Goal: Task Accomplishment & Management: Manage account settings

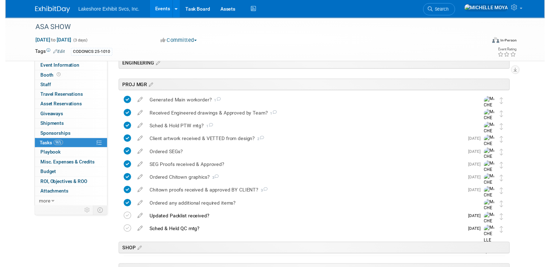
scroll to position [177, 0]
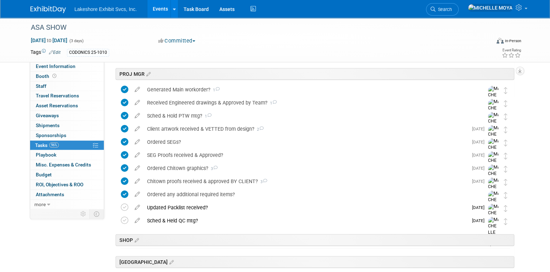
click at [188, 218] on div "Sched & Held QC mtg?" at bounding box center [306, 221] width 324 height 12
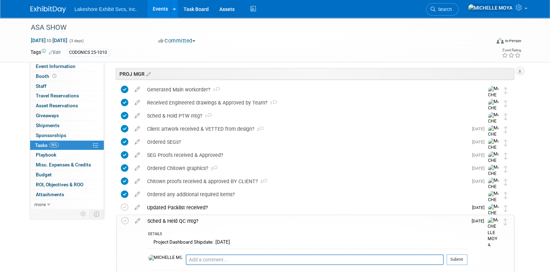
click at [166, 207] on div "Updated Packlist received?" at bounding box center [306, 208] width 324 height 12
click at [134, 212] on td at bounding box center [137, 247] width 12 height 91
select select "8"
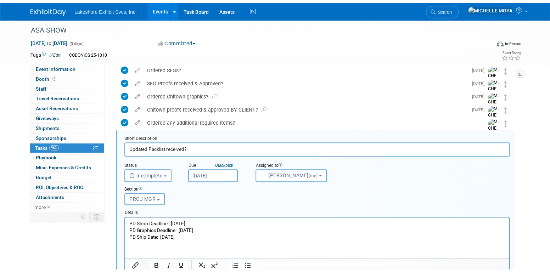
scroll to position [275, 0]
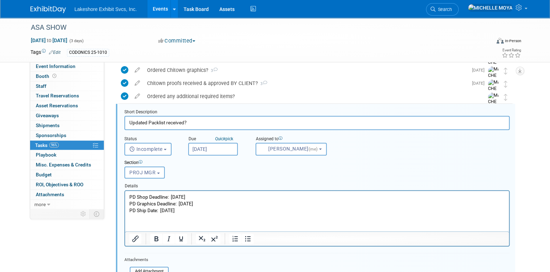
click at [212, 146] on input "Sep 12, 2025" at bounding box center [213, 149] width 50 height 13
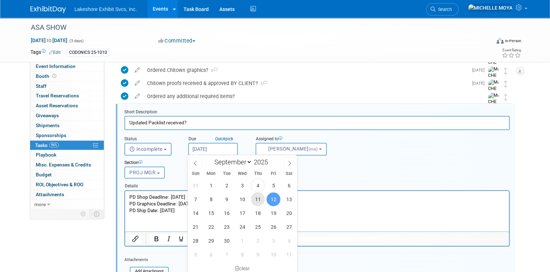
click at [257, 199] on span "11" at bounding box center [258, 199] width 14 height 14
type input "Sep 11, 2025"
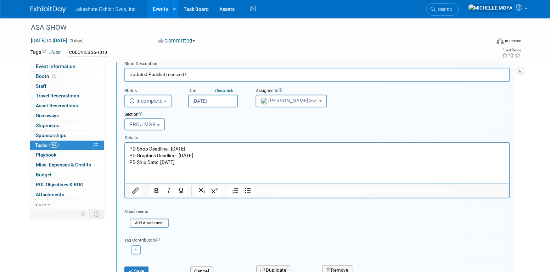
scroll to position [346, 0]
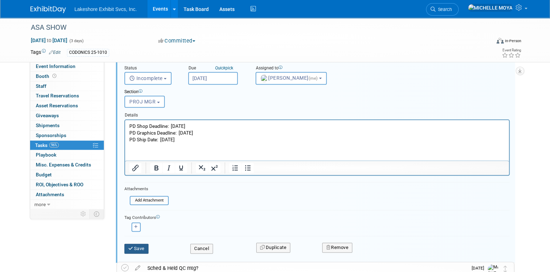
click at [146, 246] on button "Save" at bounding box center [136, 249] width 24 height 10
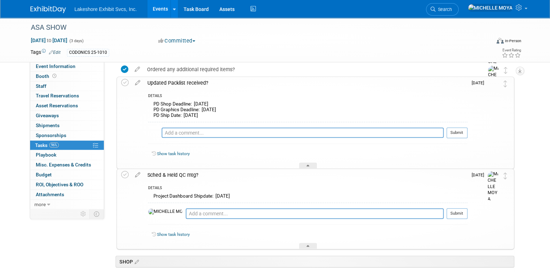
scroll to position [275, 0]
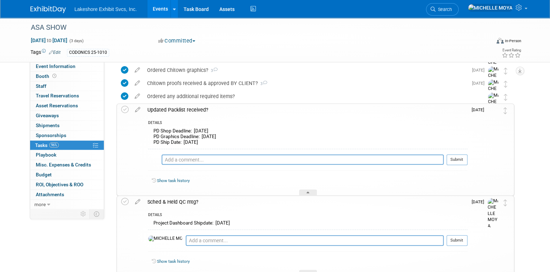
click at [170, 111] on div "Updated Packlist received?" at bounding box center [306, 110] width 324 height 12
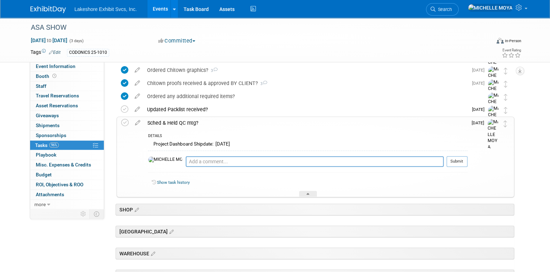
click at [138, 122] on icon at bounding box center [137, 121] width 12 height 9
select select "8"
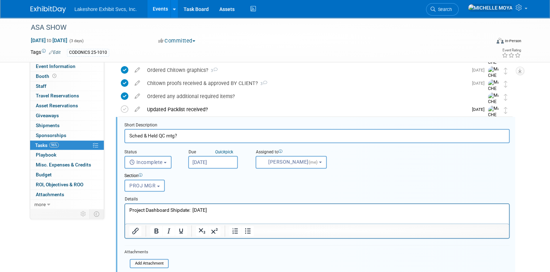
scroll to position [288, 0]
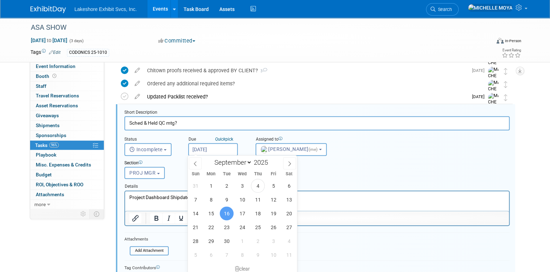
click at [224, 151] on input "Sep 16, 2025" at bounding box center [213, 149] width 50 height 13
click at [273, 199] on span "12" at bounding box center [274, 200] width 14 height 14
type input "Sep 12, 2025"
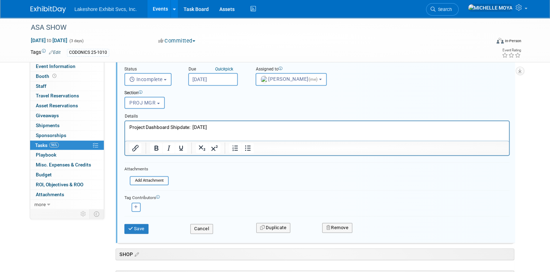
scroll to position [359, 0]
click at [144, 225] on button "Save" at bounding box center [136, 228] width 24 height 10
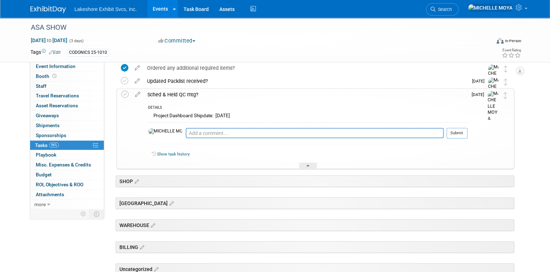
scroll to position [212, 0]
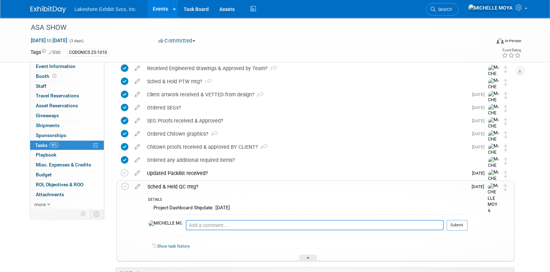
click at [194, 225] on textarea at bounding box center [315, 225] width 258 height 10
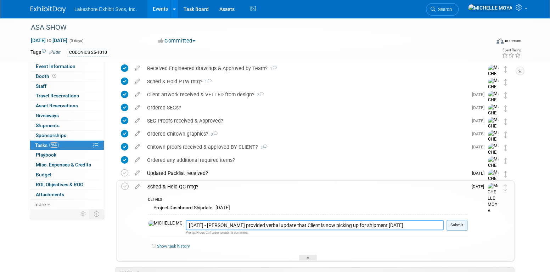
type textarea "9.4.25 - Layne provided verbal update that Client is now picking up for shipmen…"
click at [461, 226] on button "Submit" at bounding box center [457, 225] width 21 height 11
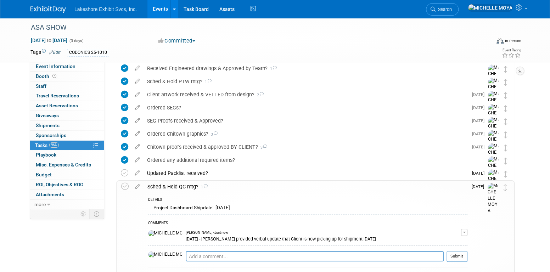
click at [165, 186] on div "Sched & Held QC mtg? 1" at bounding box center [306, 187] width 324 height 12
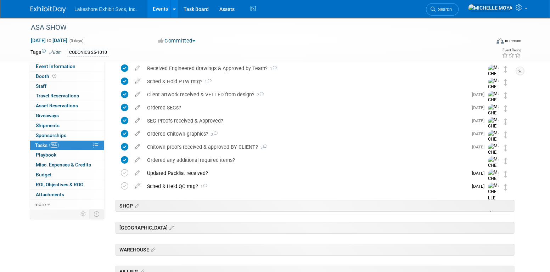
click at [168, 5] on link "Events" at bounding box center [160, 9] width 26 height 18
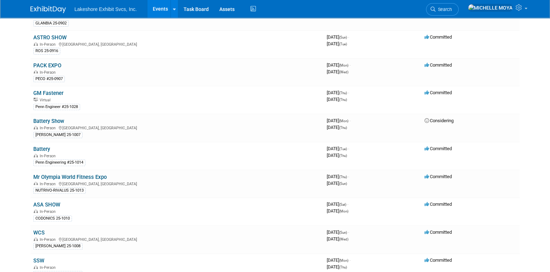
scroll to position [106, 0]
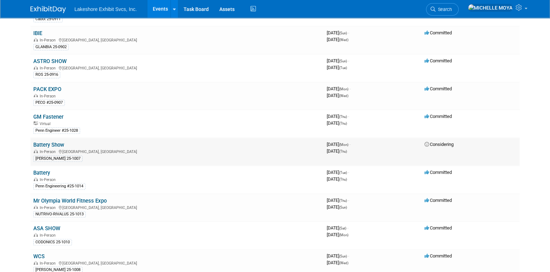
click at [48, 142] on link "Battery Show" at bounding box center [48, 145] width 31 height 6
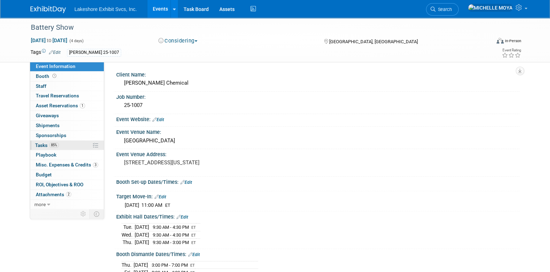
click at [48, 142] on span "Tasks 85%" at bounding box center [47, 145] width 24 height 6
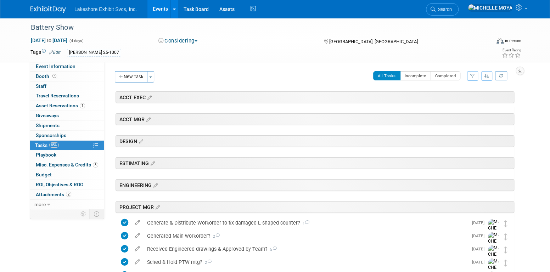
click at [473, 76] on icon "button" at bounding box center [472, 76] width 5 height 4
click at [459, 101] on select "-- Select Assignee -- All unassigned tasks Assigned to me Amanda Koss Dave Desa…" at bounding box center [443, 99] width 58 height 10
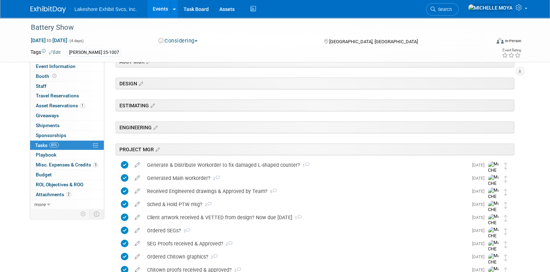
scroll to position [177, 0]
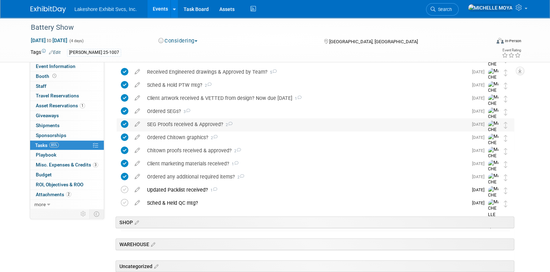
click at [180, 124] on div "SEG Proofs received & Approved? 2" at bounding box center [306, 124] width 324 height 12
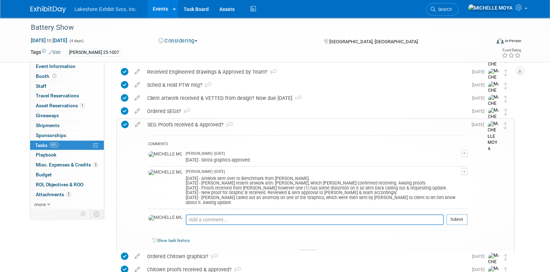
click at [463, 172] on button "button" at bounding box center [464, 171] width 6 height 7
click at [451, 180] on link "Edit Comment" at bounding box center [439, 182] width 56 height 10
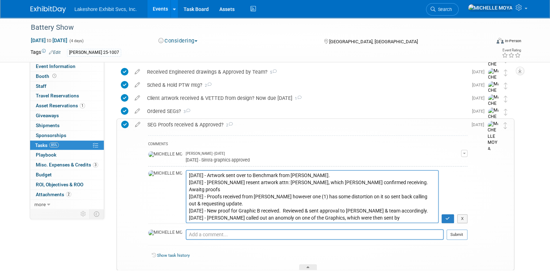
scroll to position [5, 0]
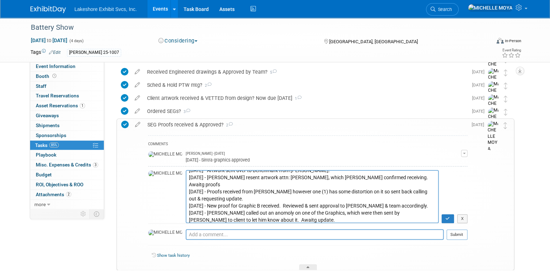
click at [204, 218] on textarea "8.14.25 - Artwork sent over to Benchmark from Jill. 8.15.25 - Jill resent artwo…" at bounding box center [312, 196] width 253 height 53
click at [249, 219] on textarea "8.14.25 - Artwork sent over to Benchmark from Jill. 8.15.25 - Jill resent artwo…" at bounding box center [312, 196] width 253 height 53
click at [239, 212] on textarea "8.14.25 - Artwork sent over to Benchmark from Jill. 8.15.25 - Jill resent artwo…" at bounding box center [312, 196] width 253 height 53
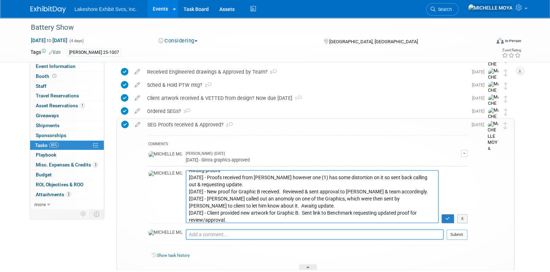
scroll to position [21, 0]
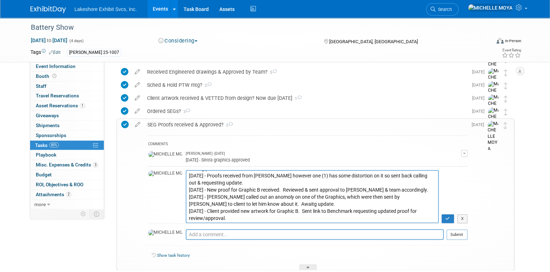
click at [186, 218] on textarea "8.14.25 - Artwork sent over to Benchmark from Jill. 8.15.25 - Jill resent artwo…" at bounding box center [312, 196] width 253 height 53
type textarea "8.14.25 - Artwork sent over to Benchmark from Jill. 8.15.25 - Jill resent artwo…"
click at [449, 216] on button "button" at bounding box center [448, 218] width 12 height 9
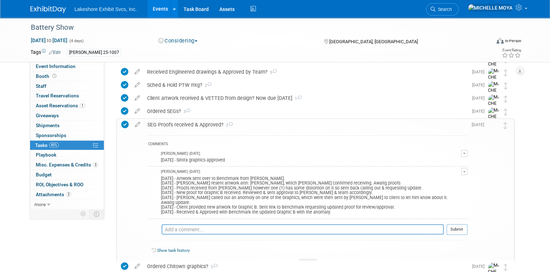
click at [203, 125] on div "SEG Proofs received & Approved? 2" at bounding box center [306, 125] width 324 height 12
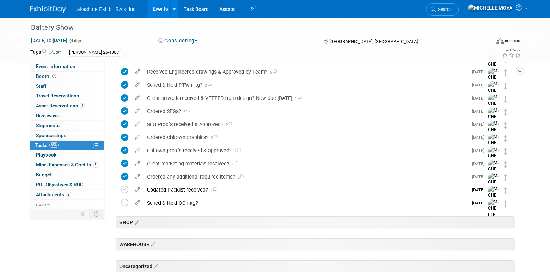
click at [167, 11] on link "Events" at bounding box center [160, 9] width 26 height 18
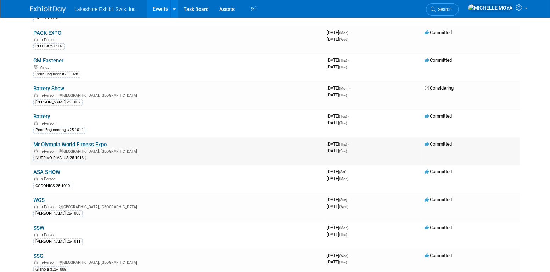
scroll to position [177, 0]
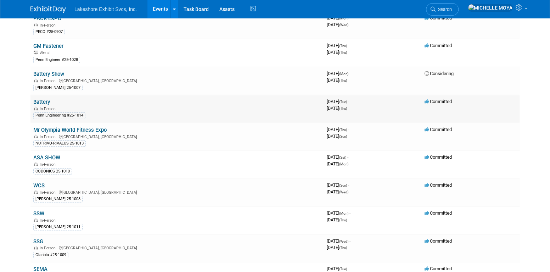
click at [37, 100] on link "Battery" at bounding box center [41, 102] width 17 height 6
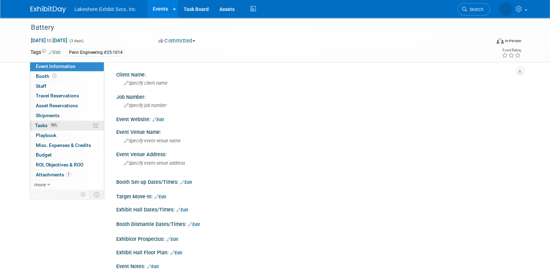
click at [66, 127] on link "95% Tasks 95%" at bounding box center [67, 126] width 74 height 10
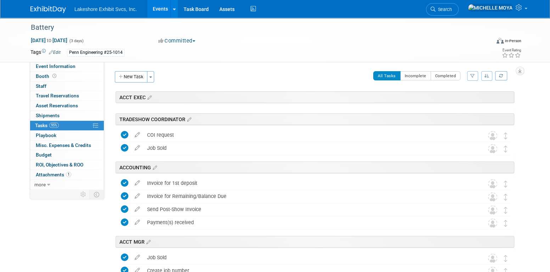
click at [474, 76] on icon "button" at bounding box center [472, 76] width 5 height 4
click at [461, 97] on select "-- Select Assignee -- All unassigned tasks Assigned to me Amanda Koss Dave Desa…" at bounding box center [443, 99] width 58 height 10
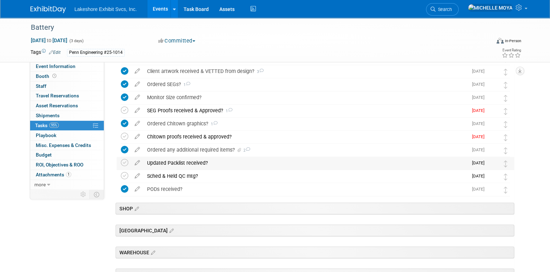
scroll to position [177, 0]
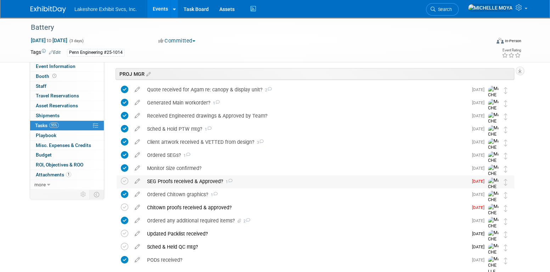
click at [206, 179] on div "SEG Proofs received & Approved? 1" at bounding box center [306, 181] width 324 height 12
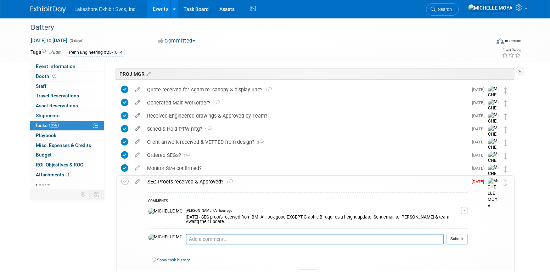
click at [467, 208] on button "button" at bounding box center [464, 210] width 6 height 7
click at [455, 218] on link "Edit Comment" at bounding box center [439, 221] width 56 height 10
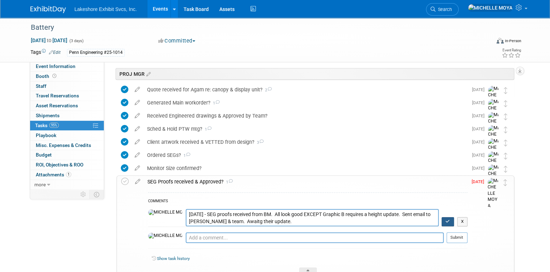
click at [448, 220] on icon "button" at bounding box center [447, 221] width 5 height 4
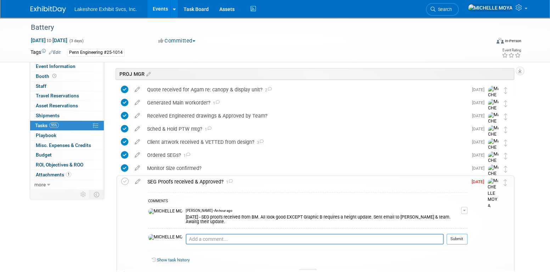
click at [163, 7] on link "Events" at bounding box center [160, 9] width 26 height 18
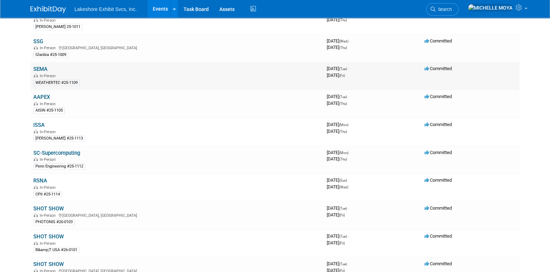
scroll to position [390, 0]
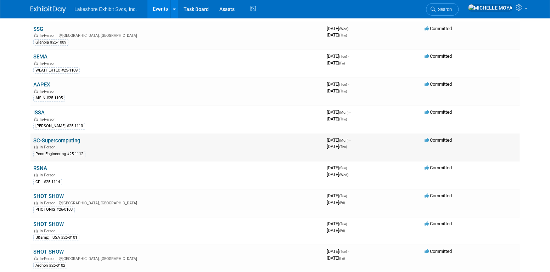
click at [72, 138] on link "SC-Supercomputing" at bounding box center [56, 141] width 47 height 6
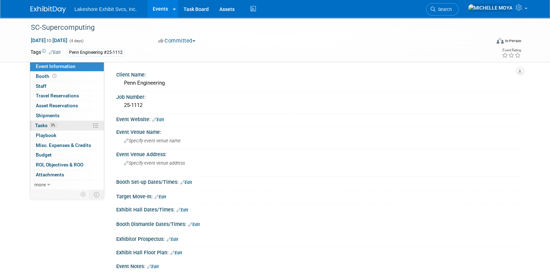
click at [65, 123] on link "0% Tasks 0%" at bounding box center [67, 126] width 74 height 10
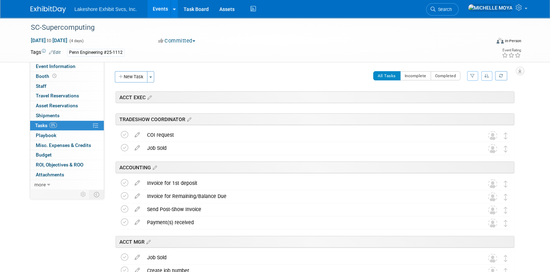
click at [473, 75] on icon "button" at bounding box center [472, 76] width 5 height 4
click at [462, 100] on select "-- Select Assignee -- All unassigned tasks Assigned to me Amanda Koss Dave Desa…" at bounding box center [443, 99] width 58 height 10
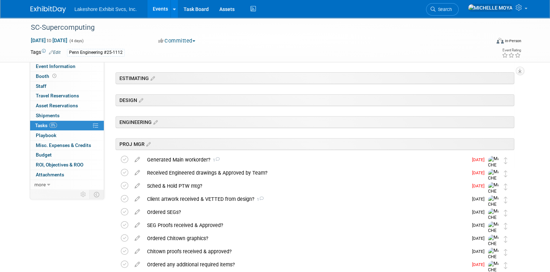
scroll to position [177, 0]
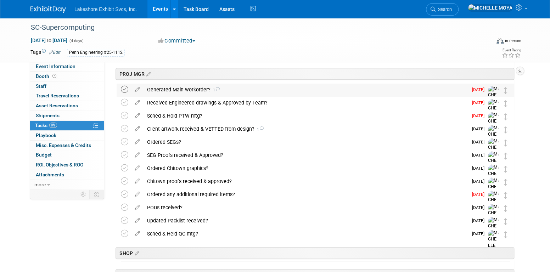
click at [126, 89] on icon at bounding box center [124, 89] width 7 height 7
click at [124, 103] on icon at bounding box center [124, 102] width 7 height 7
click at [126, 113] on icon at bounding box center [124, 115] width 7 height 7
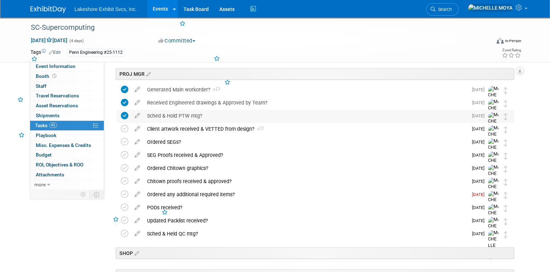
click at [174, 116] on div "Sched & Hold PTW mtg?" at bounding box center [306, 116] width 324 height 12
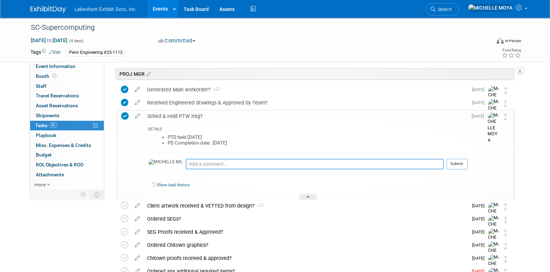
click at [186, 166] on textarea at bounding box center [315, 164] width 258 height 11
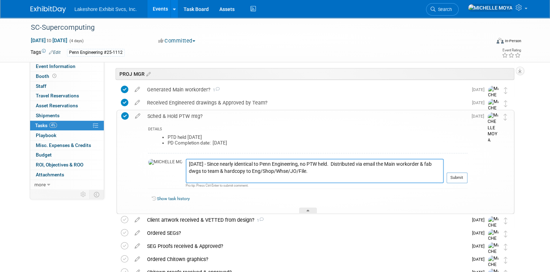
type textarea "9.4.25 - Since nearly identical to Penn Engineering, no PTW held. Distributed v…"
click at [186, 177] on textarea "9.4.25 - Since nearly identical to Penn Engineering, no PTW held. Distributed v…" at bounding box center [315, 171] width 258 height 24
type textarea "9.4.25 - Since nearly identical to Penn Engineering, no PTW held. Distributed v…"
click at [452, 176] on button "Submit" at bounding box center [457, 178] width 21 height 11
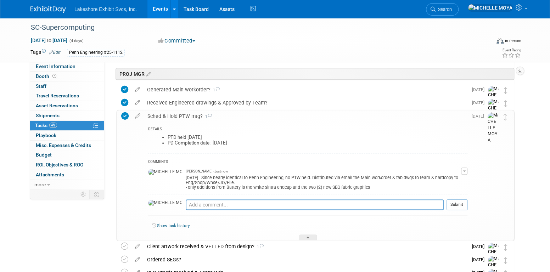
click at [176, 117] on div "Sched & Hold PTW mtg? 1" at bounding box center [306, 116] width 324 height 12
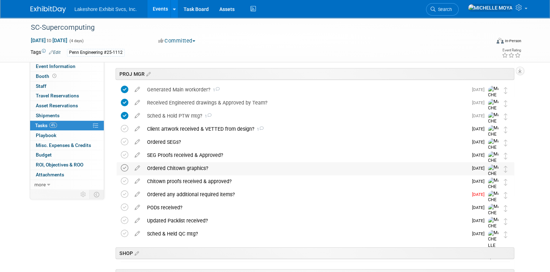
click at [123, 168] on icon at bounding box center [124, 167] width 7 height 7
click at [125, 181] on icon at bounding box center [124, 181] width 7 height 7
click at [124, 195] on icon at bounding box center [124, 194] width 7 height 7
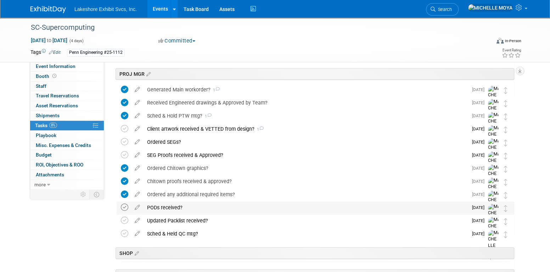
click at [124, 208] on icon at bounding box center [124, 207] width 7 height 7
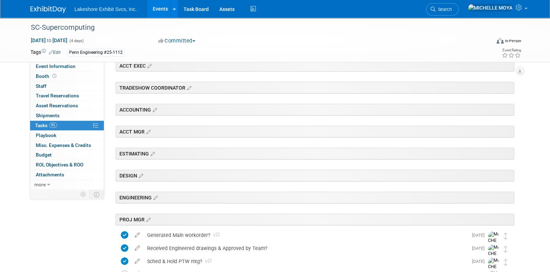
scroll to position [0, 0]
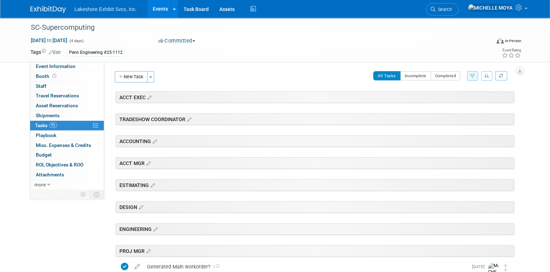
click at [160, 6] on link "Events" at bounding box center [160, 9] width 26 height 18
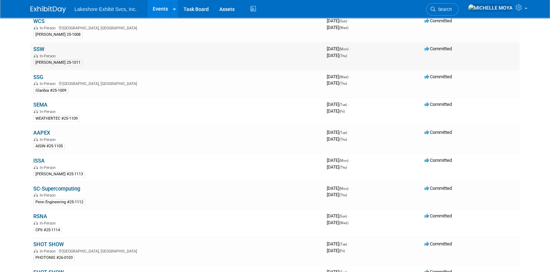
scroll to position [354, 0]
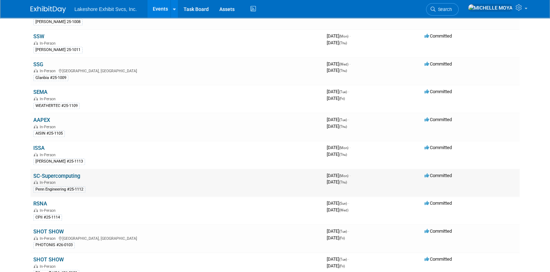
click at [66, 173] on link "SC-Supercomputing" at bounding box center [56, 176] width 47 height 6
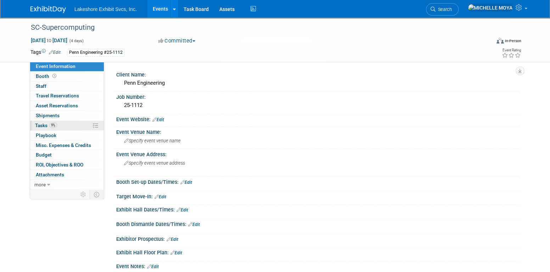
click at [59, 124] on link "9% Tasks 9%" at bounding box center [67, 126] width 74 height 10
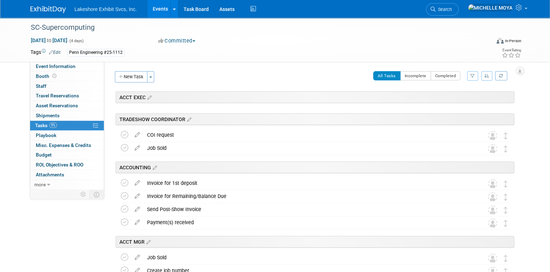
click at [472, 73] on button "button" at bounding box center [472, 76] width 11 height 10
drag, startPoint x: 456, startPoint y: 99, endPoint x: 454, endPoint y: 103, distance: 4.3
click at [456, 99] on select "-- Select Assignee -- All unassigned tasks Assigned to me Amanda Koss Dave Desa…" at bounding box center [443, 99] width 58 height 10
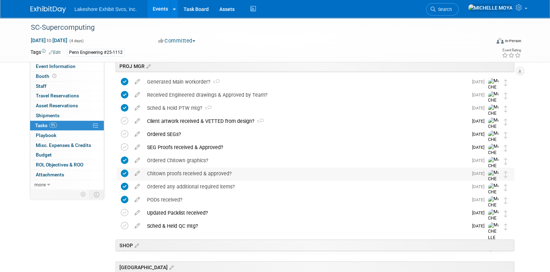
scroll to position [177, 0]
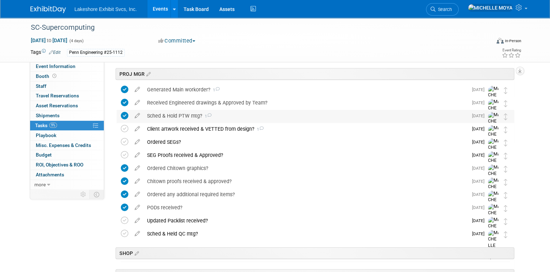
click at [189, 116] on div "Sched & Hold PTW mtg? 1" at bounding box center [306, 116] width 324 height 12
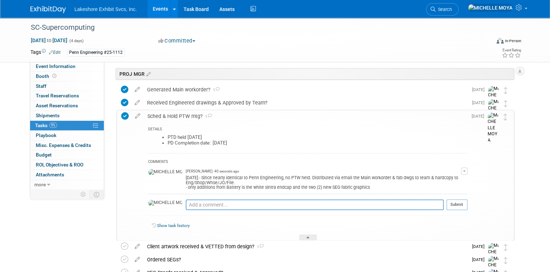
click at [461, 170] on button "button" at bounding box center [464, 171] width 6 height 7
click at [451, 179] on link "Edit Comment" at bounding box center [439, 181] width 56 height 10
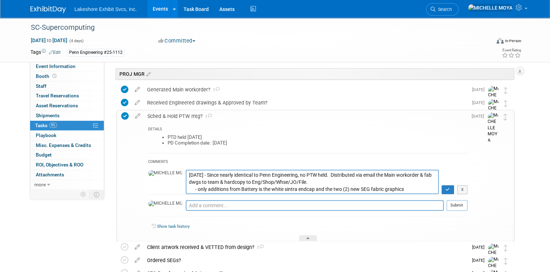
click at [186, 174] on textarea "9.4.25 - Since nearly identical to Penn Engineering, no PTW held. Distributed v…" at bounding box center [312, 182] width 253 height 24
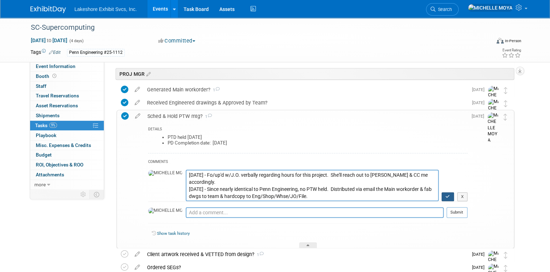
type textarea "9.4.25 - Fo/up'd w/J.O. verbally regarding hours for this project. She'll reach…"
click at [449, 198] on button "button" at bounding box center [448, 196] width 12 height 9
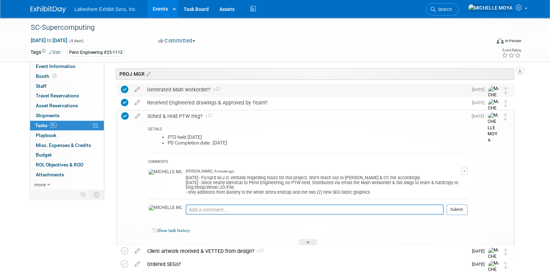
click at [191, 91] on div "Generated Main workorder? 1" at bounding box center [306, 90] width 324 height 12
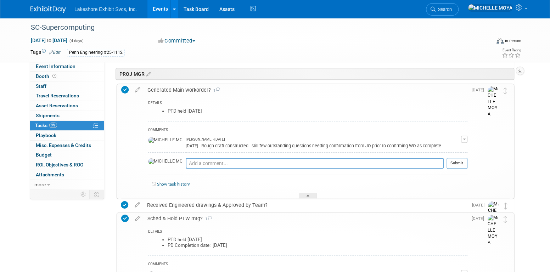
click at [463, 140] on button "button" at bounding box center [464, 139] width 6 height 7
click at [449, 150] on link "Edit Comment" at bounding box center [439, 150] width 56 height 10
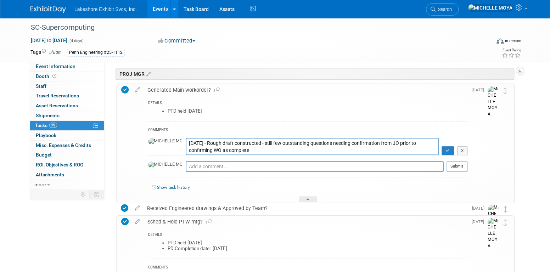
click at [206, 151] on textarea "8.18.25 - Rough draft constructed - still few outstanding questions needing con…" at bounding box center [312, 146] width 253 height 17
type textarea "8.18.25 - Rough draft constructed - still few outstanding questions needing con…"
drag, startPoint x: 447, startPoint y: 152, endPoint x: 403, endPoint y: 152, distance: 44.0
click at [447, 152] on button "button" at bounding box center [448, 150] width 12 height 9
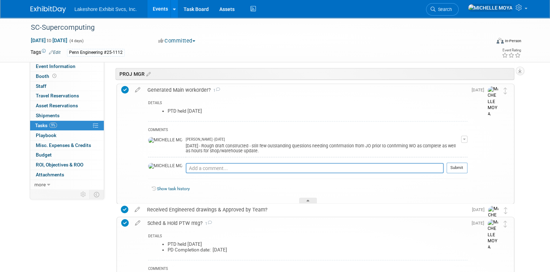
click at [183, 90] on div "Generated Main workorder? 1" at bounding box center [306, 90] width 324 height 12
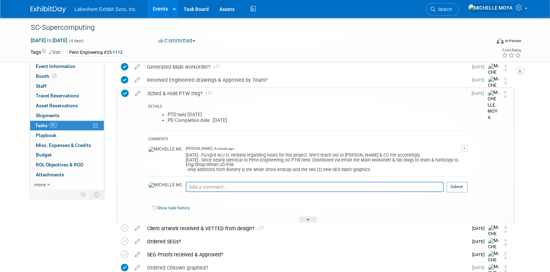
scroll to position [213, 0]
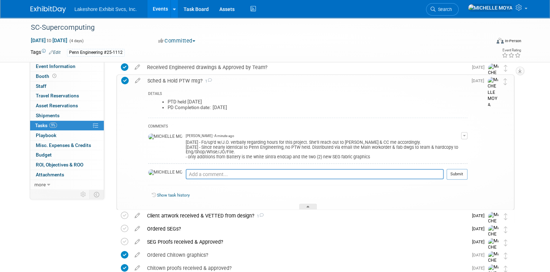
click at [177, 79] on div "Sched & Hold PTW mtg? 1" at bounding box center [306, 81] width 324 height 12
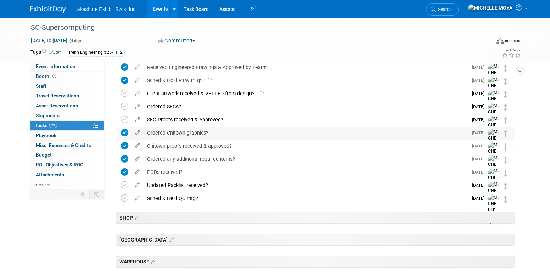
scroll to position [177, 0]
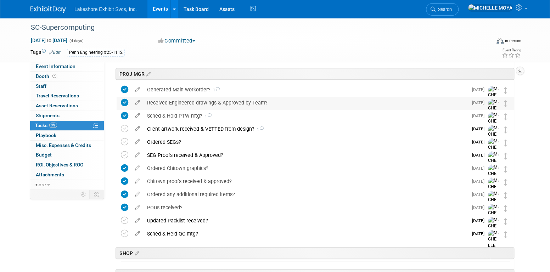
click at [197, 102] on div "Received Engineered drawings & Approved by Team?" at bounding box center [306, 103] width 324 height 12
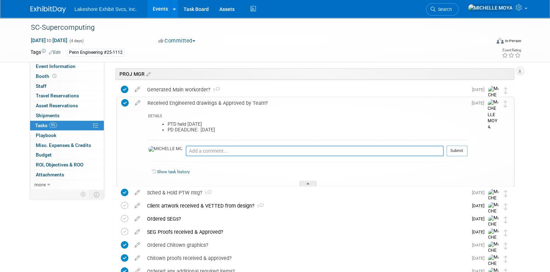
click at [201, 150] on textarea at bounding box center [315, 151] width 258 height 11
type textarea "9"
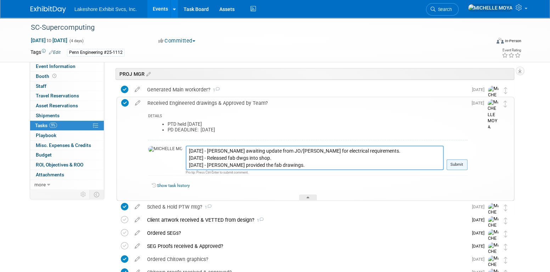
type textarea "9.4.25 - Mike K awaiting update from JO/Amanda for electrical requirements. 9.4…"
drag, startPoint x: 460, startPoint y: 168, endPoint x: 456, endPoint y: 165, distance: 4.3
click at [456, 165] on button "Submit" at bounding box center [457, 164] width 21 height 11
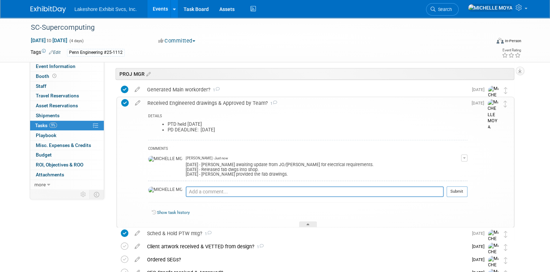
click at [240, 104] on div "Received Engineered drawings & Approved by Team? 1" at bounding box center [306, 103] width 324 height 12
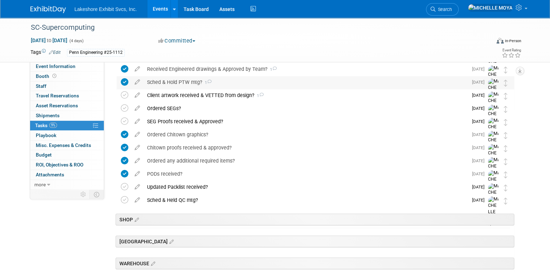
scroll to position [213, 0]
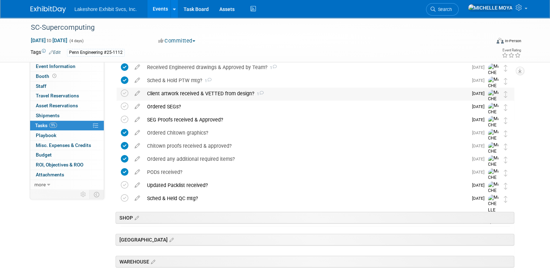
click at [232, 92] on div "Client artwork received & VETTED from design? 1" at bounding box center [306, 94] width 324 height 12
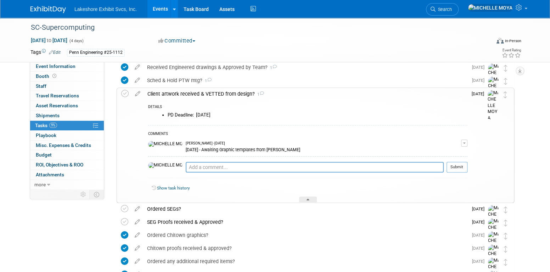
click at [232, 92] on div "Client artwork received & VETTED from design? 1" at bounding box center [306, 94] width 324 height 12
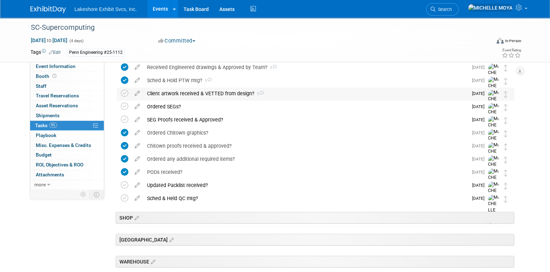
click at [210, 91] on div "Client artwork received & VETTED from design? 1" at bounding box center [306, 94] width 324 height 12
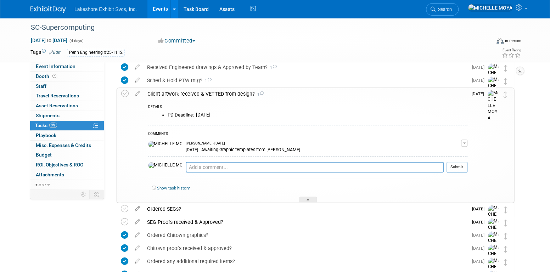
click at [242, 150] on div "8.18.25 - Awaiting Graphic templates from Jill H" at bounding box center [323, 149] width 275 height 7
click at [159, 7] on link "Events" at bounding box center [160, 9] width 26 height 18
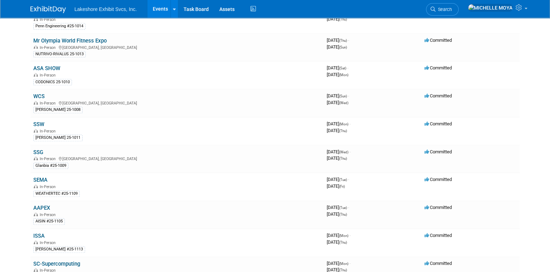
scroll to position [284, 0]
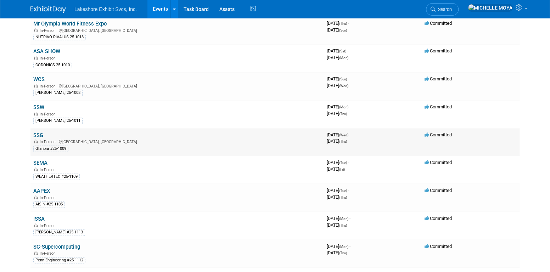
click at [40, 132] on link "SSG" at bounding box center [38, 135] width 10 height 6
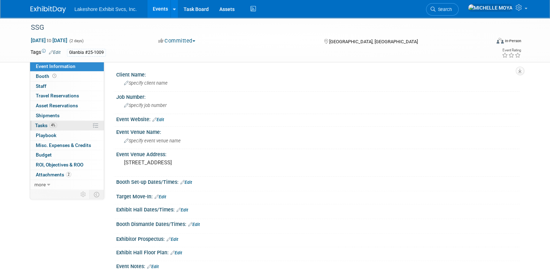
click at [63, 123] on link "4% Tasks 4%" at bounding box center [67, 126] width 74 height 10
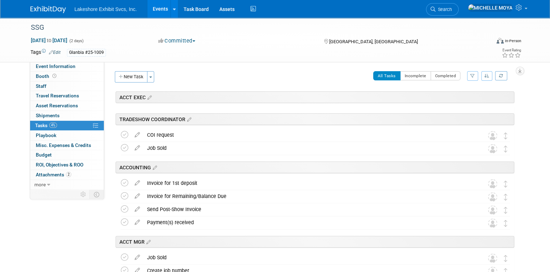
click at [475, 75] on button "button" at bounding box center [472, 76] width 11 height 10
click at [452, 100] on select "-- Select Assignee -- All unassigned tasks Assigned to me [PERSON_NAME] [PERSON…" at bounding box center [443, 99] width 58 height 10
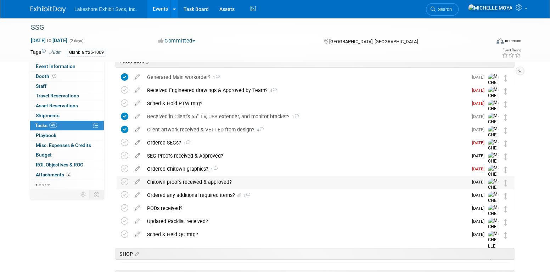
scroll to position [142, 0]
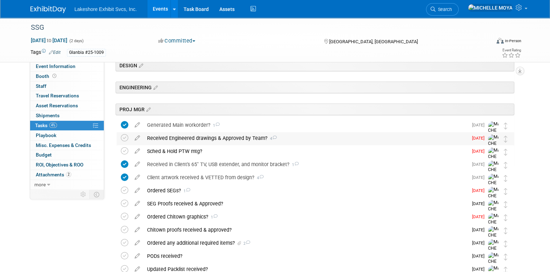
click at [229, 141] on div "Received Engineered drawings & Approved by Team? 4" at bounding box center [306, 138] width 324 height 12
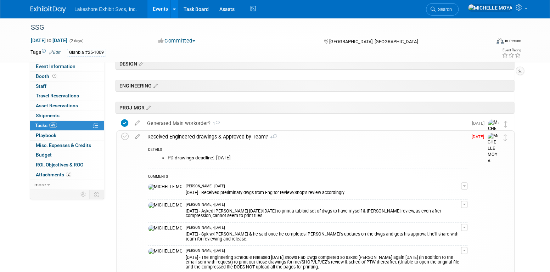
scroll to position [213, 0]
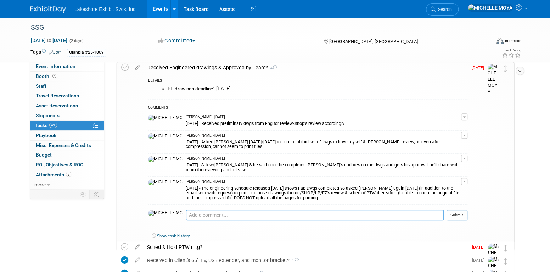
click at [252, 210] on textarea at bounding box center [315, 215] width 258 height 11
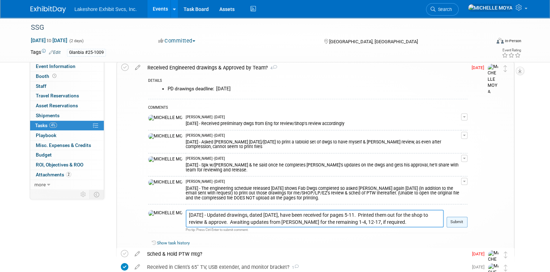
type textarea "[DATE] - Updated drawings, dated [DATE], have been received for pages 5-11. Pri…"
click at [451, 217] on button "Submit" at bounding box center [457, 222] width 21 height 11
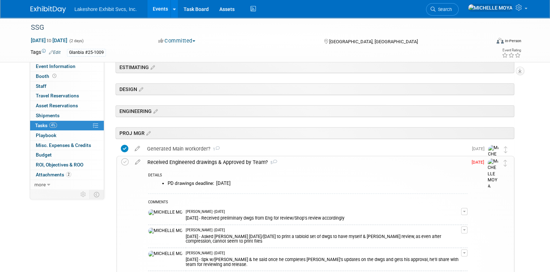
scroll to position [106, 0]
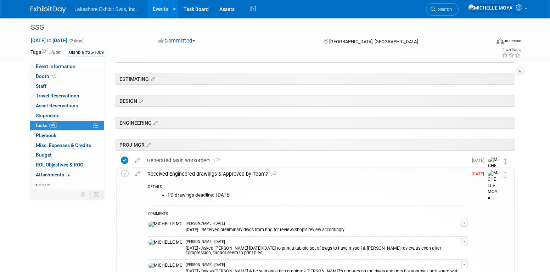
click at [229, 174] on div "Received Engineered drawings & Approved by Team? 5" at bounding box center [306, 174] width 324 height 12
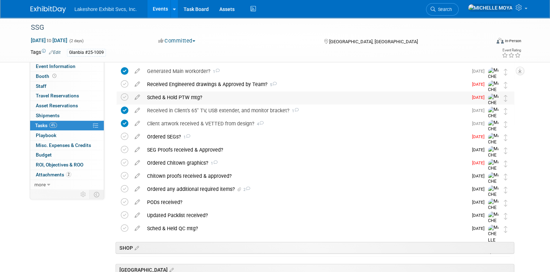
scroll to position [213, 0]
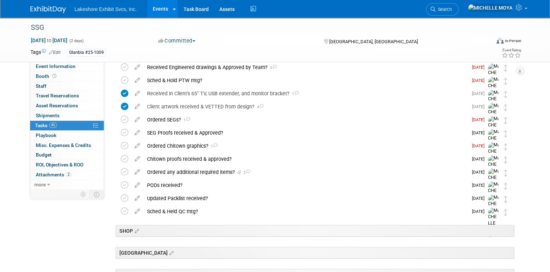
click at [160, 7] on link "Events" at bounding box center [160, 9] width 26 height 18
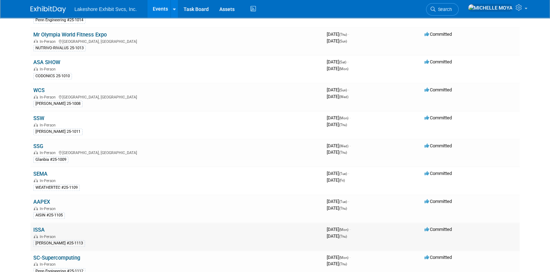
scroll to position [354, 0]
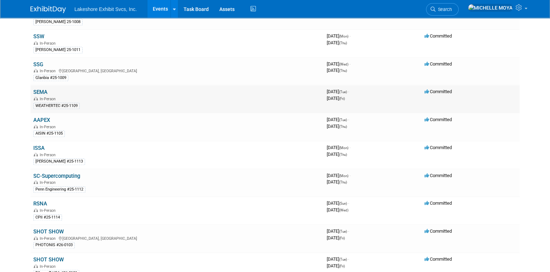
click at [42, 85] on td "SEMA In-Person WEATHERTEC #25-1109" at bounding box center [176, 99] width 293 height 28
click at [41, 89] on link "SEMA" at bounding box center [40, 92] width 14 height 6
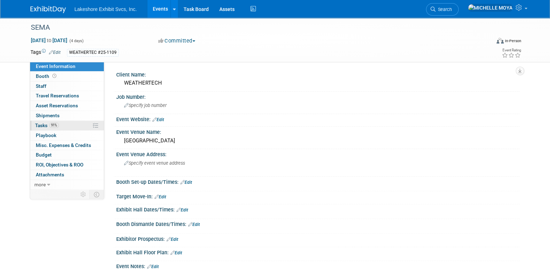
click at [54, 125] on span "91%" at bounding box center [54, 125] width 10 height 5
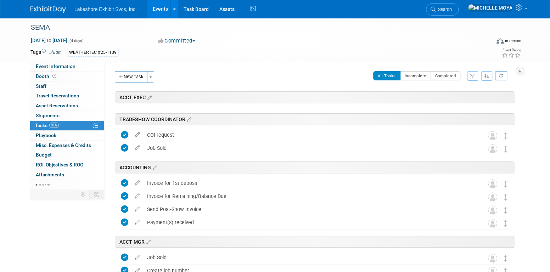
click at [473, 77] on icon "button" at bounding box center [472, 76] width 5 height 4
click at [455, 95] on select "-- Select Assignee -- All unassigned tasks Assigned to me [PERSON_NAME] [PERSON…" at bounding box center [443, 99] width 58 height 10
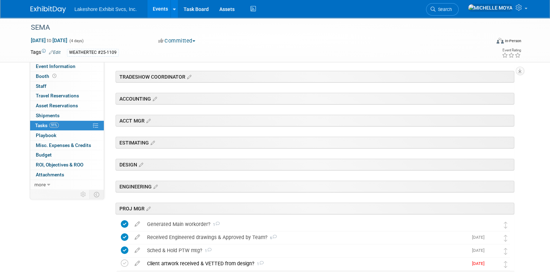
scroll to position [177, 0]
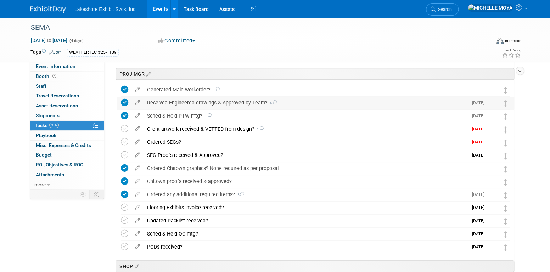
click at [250, 102] on div "Received Engineered drawings & Approved by Team? 6" at bounding box center [306, 103] width 324 height 12
